Goal: Task Accomplishment & Management: Manage account settings

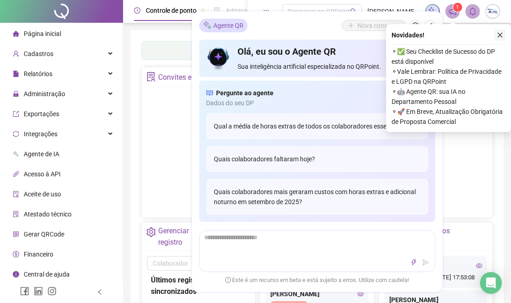
click at [500, 33] on icon "close" at bounding box center [499, 35] width 6 height 6
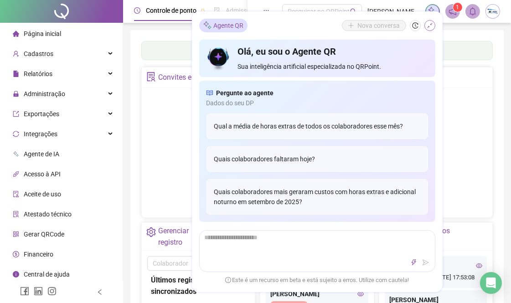
click at [425, 26] on button "button" at bounding box center [429, 25] width 11 height 11
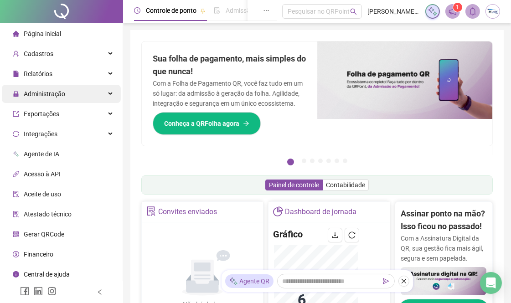
click at [39, 97] on span "Administração" at bounding box center [44, 93] width 41 height 7
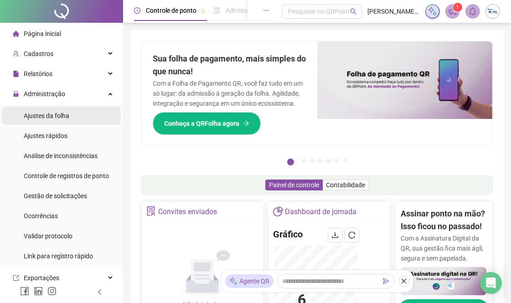
click at [48, 119] on span "Ajustes da folha" at bounding box center [47, 115] width 46 height 7
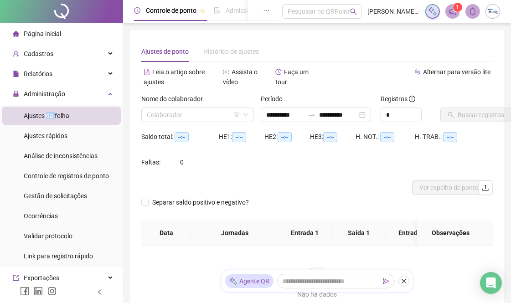
type input "**********"
click at [190, 122] on div "Colaborador" at bounding box center [197, 114] width 112 height 15
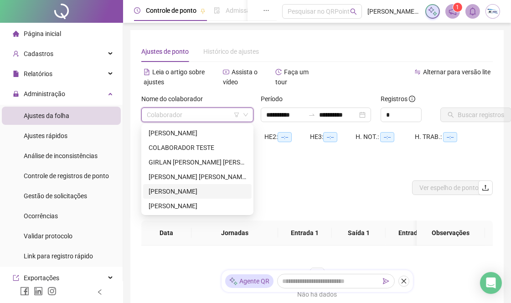
click at [180, 185] on div "[PERSON_NAME]" at bounding box center [197, 191] width 108 height 15
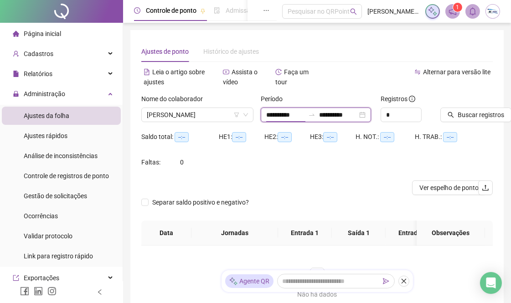
click at [292, 117] on input "**********" at bounding box center [285, 115] width 38 height 10
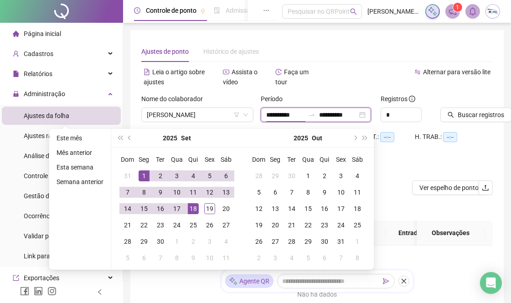
type input "**********"
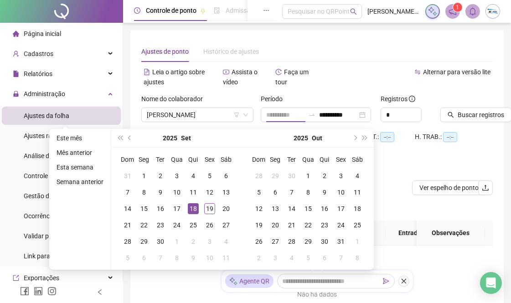
click at [193, 212] on div "18" at bounding box center [193, 208] width 11 height 11
click at [348, 111] on input "**********" at bounding box center [338, 115] width 38 height 10
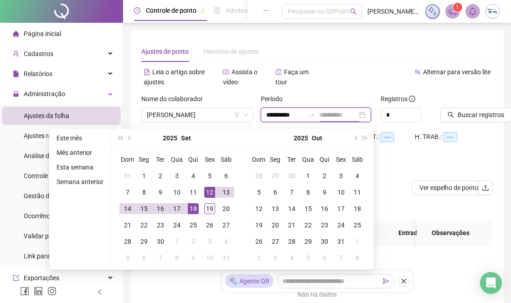
type input "**********"
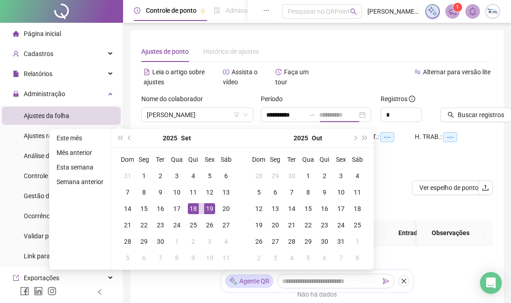
click at [207, 209] on div "19" at bounding box center [209, 208] width 11 height 11
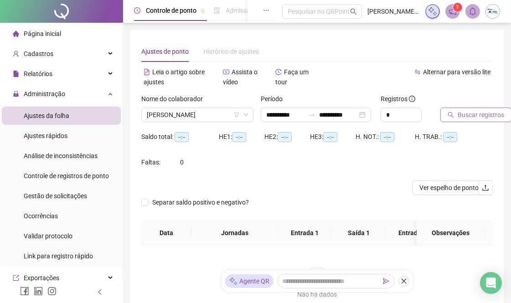
click at [488, 115] on span "Buscar registros" at bounding box center [480, 115] width 46 height 10
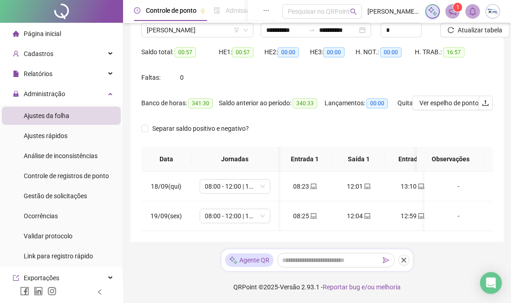
scroll to position [0, 76]
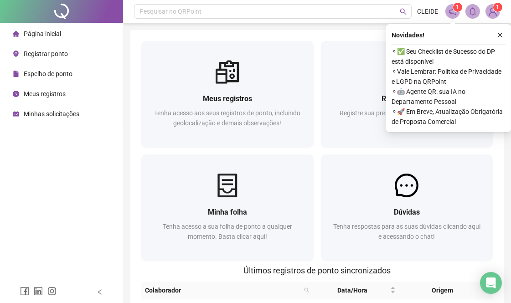
click at [55, 91] on span "Meus registros" at bounding box center [45, 93] width 42 height 7
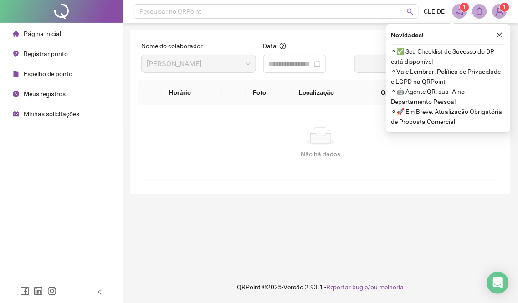
click at [41, 54] on span "Registrar ponto" at bounding box center [46, 53] width 44 height 7
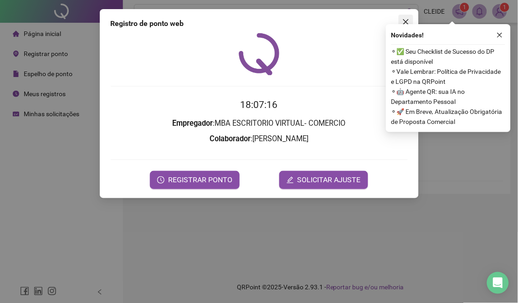
click at [407, 16] on button "Close" at bounding box center [406, 22] width 15 height 15
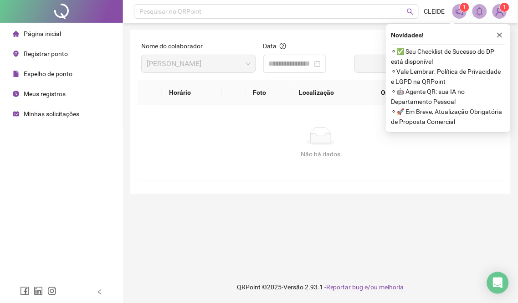
click at [62, 92] on span "Meus registros" at bounding box center [45, 93] width 42 height 7
click at [39, 98] on div "Meus registros" at bounding box center [39, 94] width 53 height 18
click at [41, 93] on span "Meus registros" at bounding box center [45, 93] width 42 height 7
click at [496, 33] on icon "close" at bounding box center [499, 35] width 6 height 6
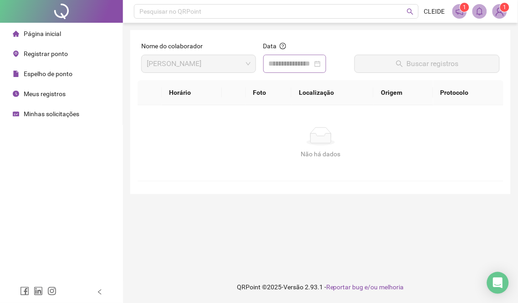
click at [306, 72] on div at bounding box center [294, 64] width 63 height 18
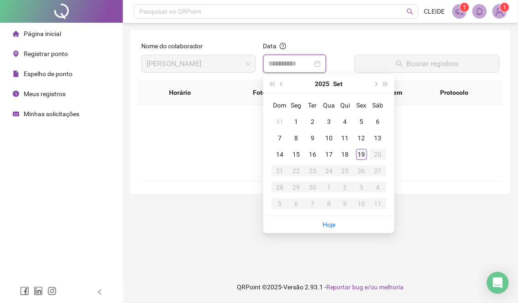
type input "**********"
click at [361, 152] on div "19" at bounding box center [361, 154] width 11 height 11
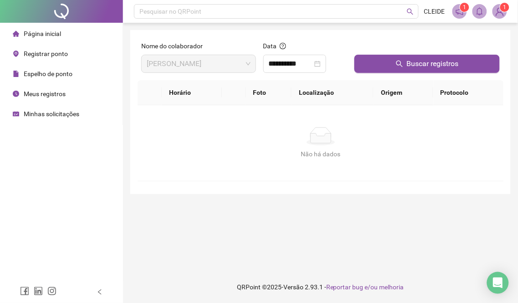
click at [412, 74] on div "Buscar registros" at bounding box center [427, 60] width 153 height 39
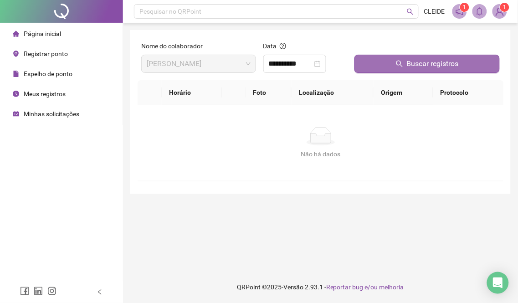
click at [413, 69] on span "Buscar registros" at bounding box center [433, 63] width 52 height 11
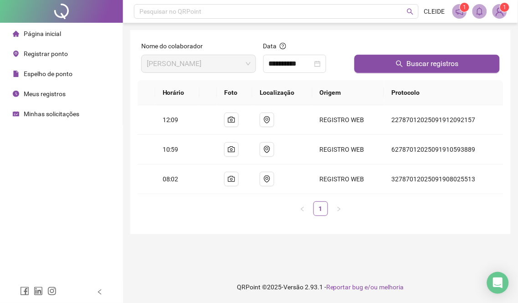
click at [56, 55] on span "Registrar ponto" at bounding box center [46, 53] width 44 height 7
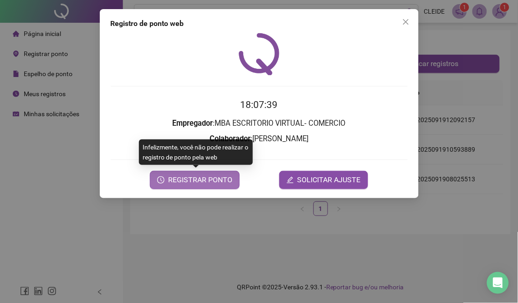
click at [172, 176] on span "REGISTRAR PONTO" at bounding box center [200, 179] width 64 height 11
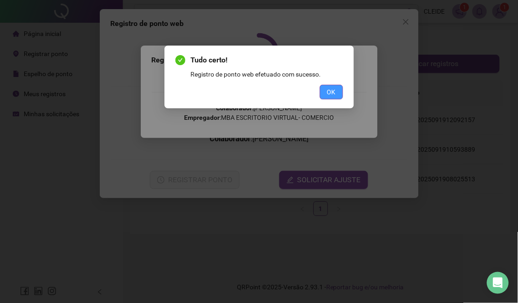
click at [331, 94] on span "OK" at bounding box center [331, 92] width 9 height 10
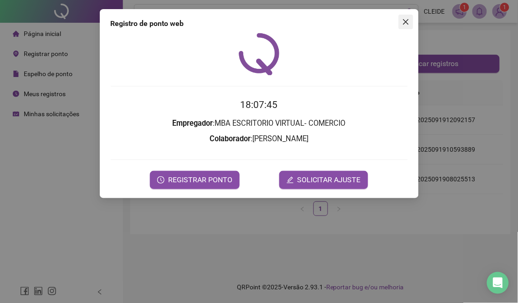
click at [406, 24] on icon "close" at bounding box center [405, 21] width 7 height 7
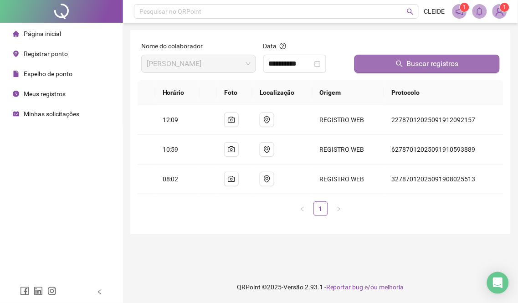
click at [416, 66] on span "Buscar registros" at bounding box center [433, 63] width 52 height 11
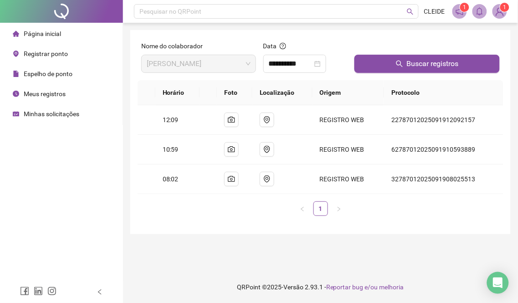
click at [57, 93] on span "Meus registros" at bounding box center [45, 93] width 42 height 7
click at [46, 90] on span "Meus registros" at bounding box center [45, 93] width 42 height 7
click at [51, 112] on span "Minhas solicitações" at bounding box center [52, 113] width 56 height 7
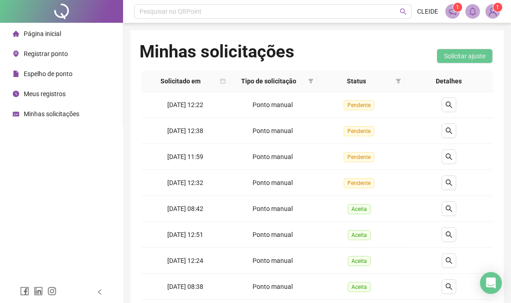
click at [44, 71] on span "Espelho de ponto" at bounding box center [48, 73] width 49 height 7
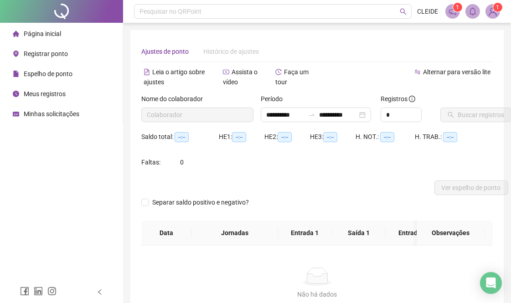
click at [48, 71] on span "Espelho de ponto" at bounding box center [48, 73] width 49 height 7
type input "**********"
click at [48, 53] on span "Registrar ponto" at bounding box center [46, 53] width 44 height 7
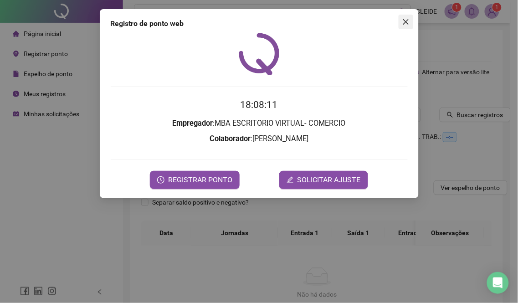
click at [404, 18] on icon "close" at bounding box center [405, 21] width 7 height 7
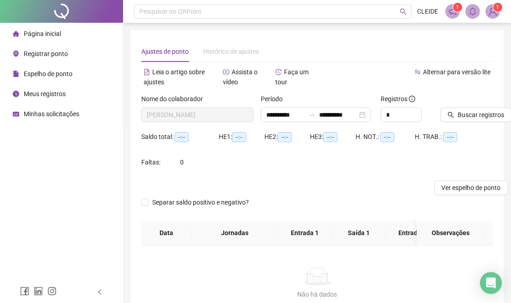
click at [45, 93] on span "Meus registros" at bounding box center [45, 93] width 42 height 7
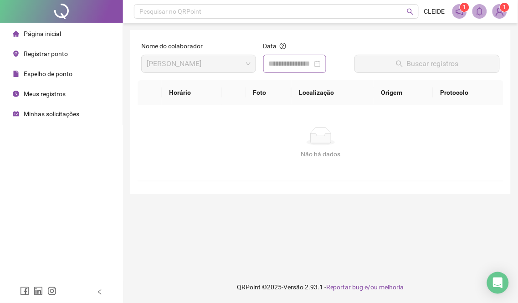
click at [293, 55] on div at bounding box center [294, 64] width 63 height 18
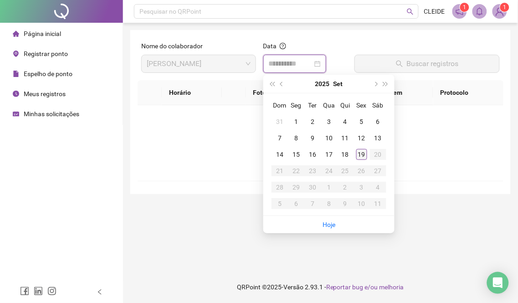
type input "**********"
click at [358, 152] on div "19" at bounding box center [361, 154] width 11 height 11
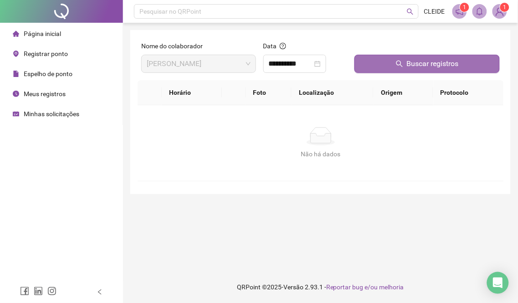
click at [405, 61] on button "Buscar registros" at bounding box center [426, 64] width 145 height 18
